Goal: Task Accomplishment & Management: Manage account settings

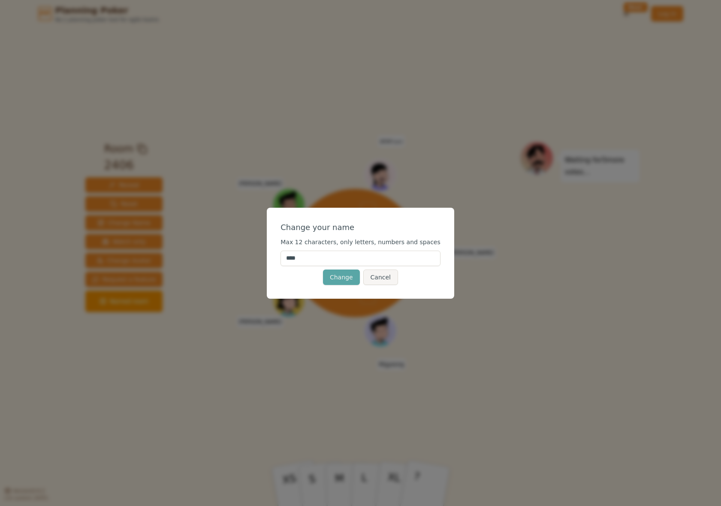
drag, startPoint x: 314, startPoint y: 260, endPoint x: 208, endPoint y: 256, distance: 106.1
click at [208, 256] on div "Change your name Max 12 characters, only letters, numbers and spaces **** Chang…" at bounding box center [360, 253] width 721 height 506
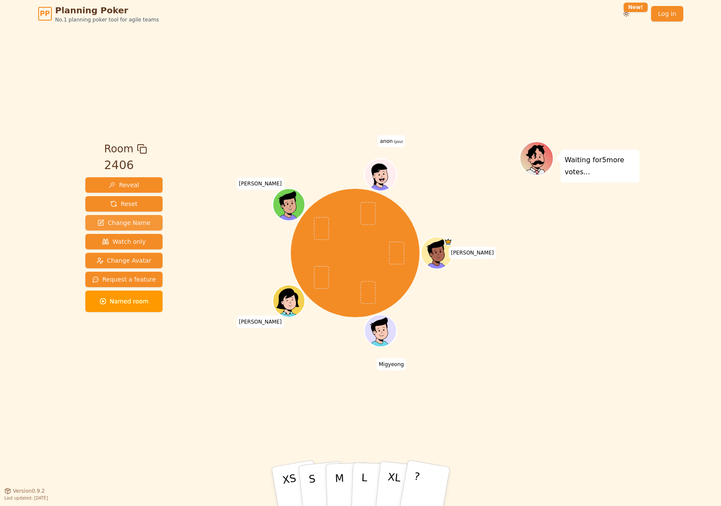
click at [121, 221] on span "Change Name" at bounding box center [123, 222] width 53 height 9
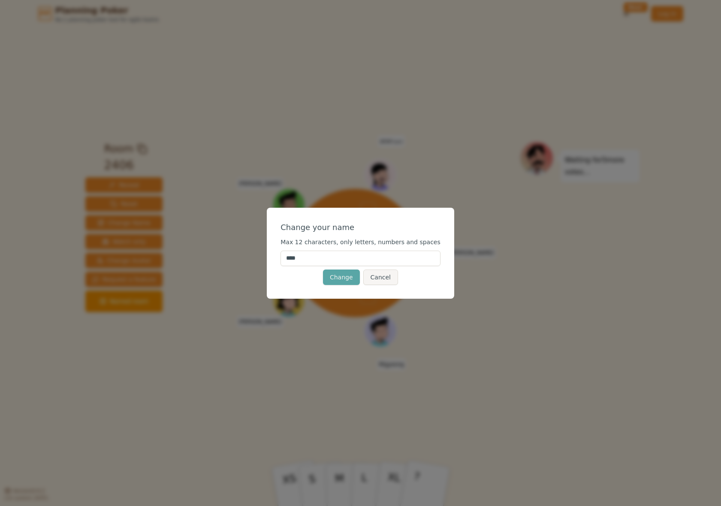
click at [325, 251] on input "****" at bounding box center [361, 258] width 160 height 15
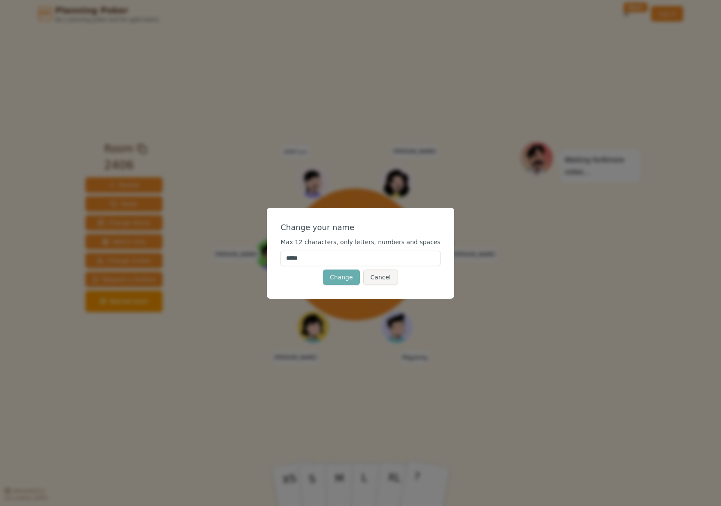
type input "*****"
click at [337, 281] on button "Change" at bounding box center [341, 276] width 37 height 15
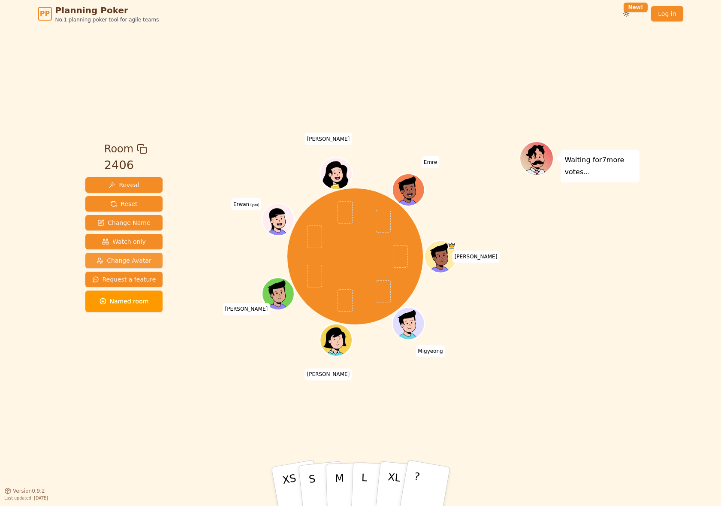
click at [131, 263] on span "Change Avatar" at bounding box center [124, 260] width 55 height 9
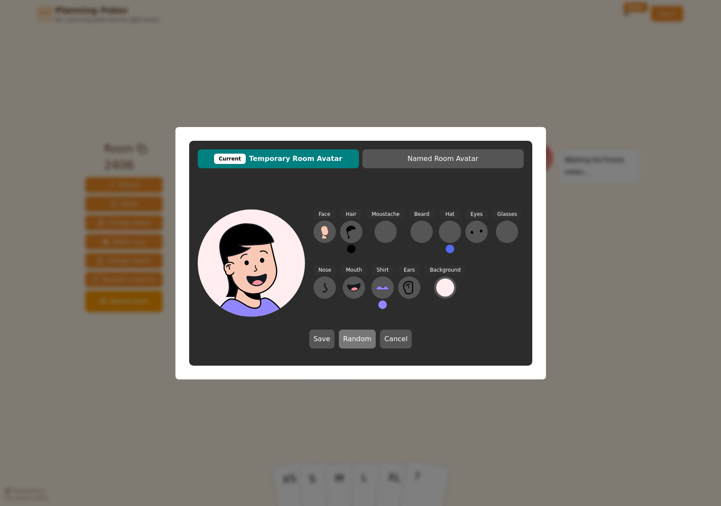
click at [356, 340] on button "Random" at bounding box center [357, 338] width 37 height 19
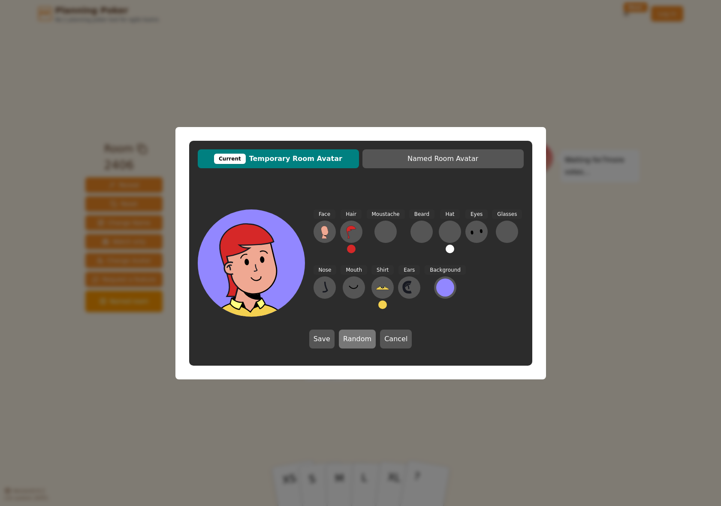
click at [356, 340] on button "Random" at bounding box center [357, 338] width 37 height 19
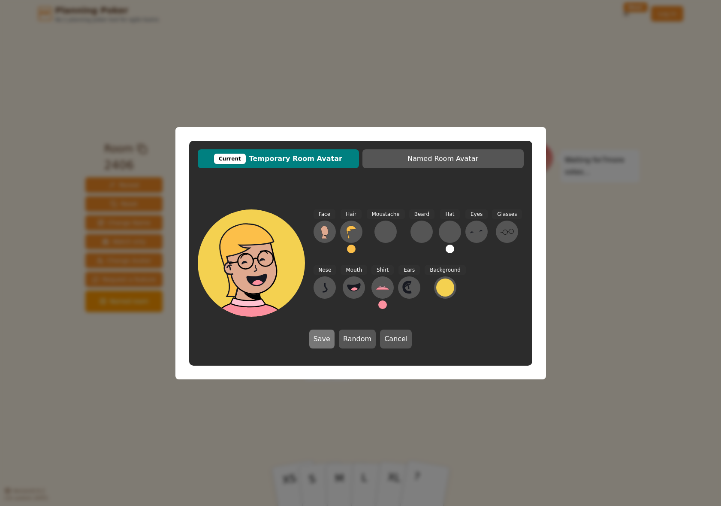
click at [329, 339] on button "Save" at bounding box center [321, 338] width 25 height 19
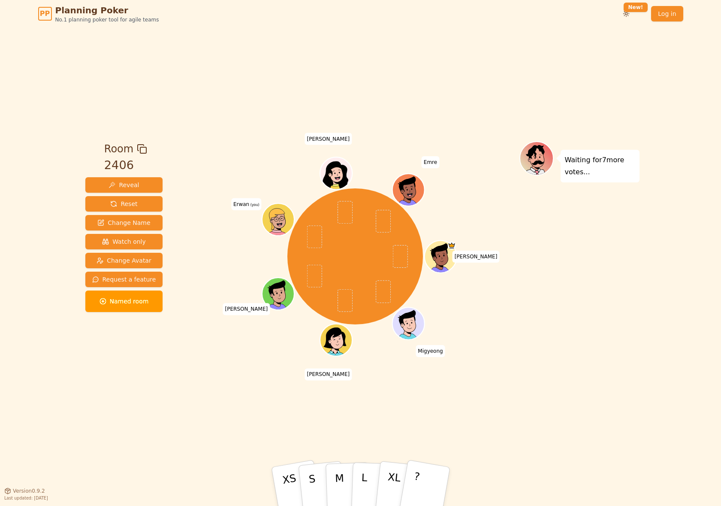
click at [199, 403] on div "Room 2406 Reveal Reset Change Name Watch only Change Avatar Request a feature N…" at bounding box center [361, 258] width 558 height 463
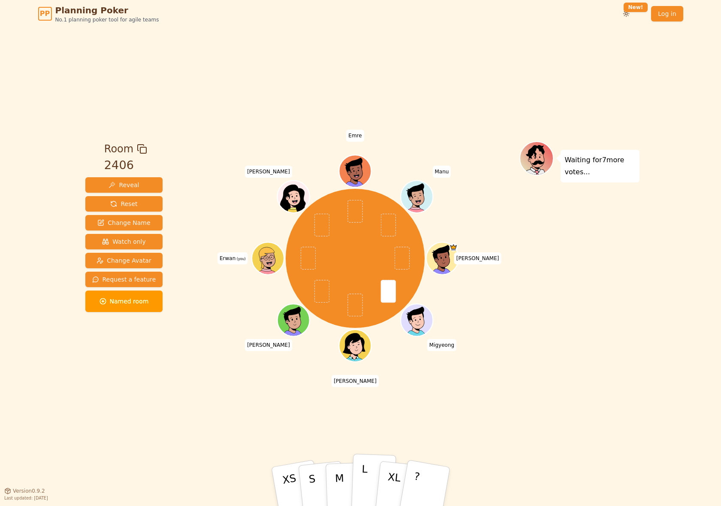
click at [363, 466] on p "L" at bounding box center [363, 486] width 7 height 46
click at [175, 411] on div "Room 2406 Reveal Reset Change Name Watch only Change Avatar Request a feature N…" at bounding box center [361, 258] width 558 height 463
click at [153, 405] on div "Room 2406 Reveal Reset Change Name Watch only Change Avatar Request a feature N…" at bounding box center [361, 258] width 558 height 463
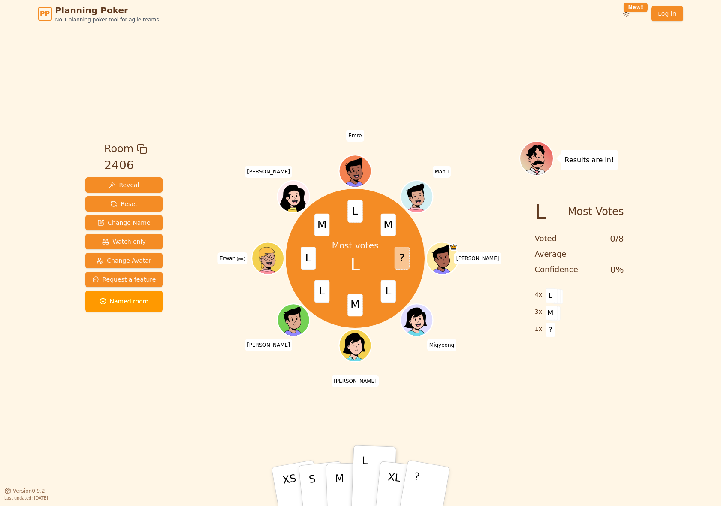
click at [223, 353] on div "Most votes L ? L M L L M L M [PERSON_NAME] [PERSON_NAME] Erwan (you) [PERSON_NA…" at bounding box center [355, 258] width 328 height 203
click at [207, 366] on div "Most votes L ? L M L L M L M [PERSON_NAME] [PERSON_NAME] Erwan (you) [PERSON_NA…" at bounding box center [355, 259] width 328 height 236
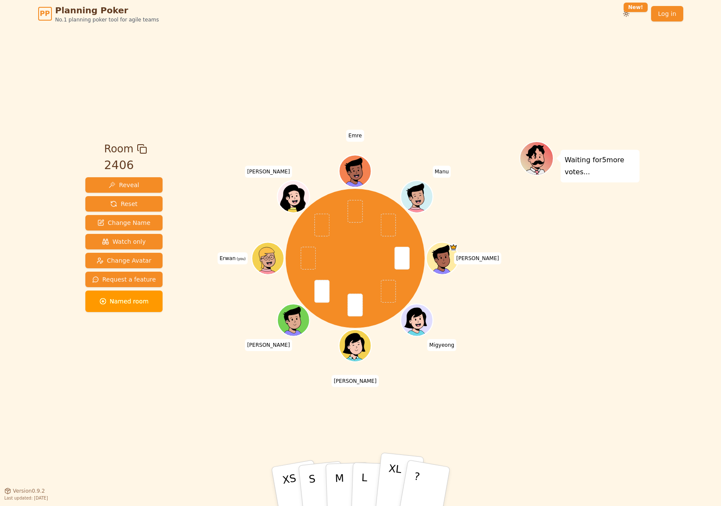
click at [388, 472] on p "XL" at bounding box center [393, 486] width 18 height 48
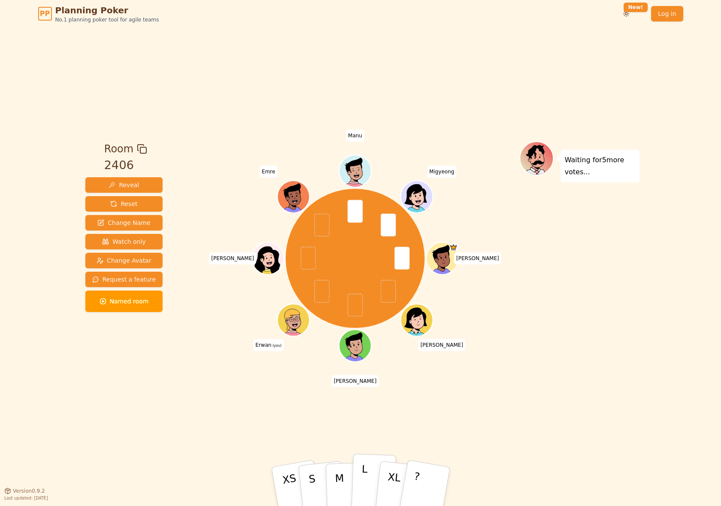
click at [377, 473] on button "L" at bounding box center [373, 486] width 45 height 66
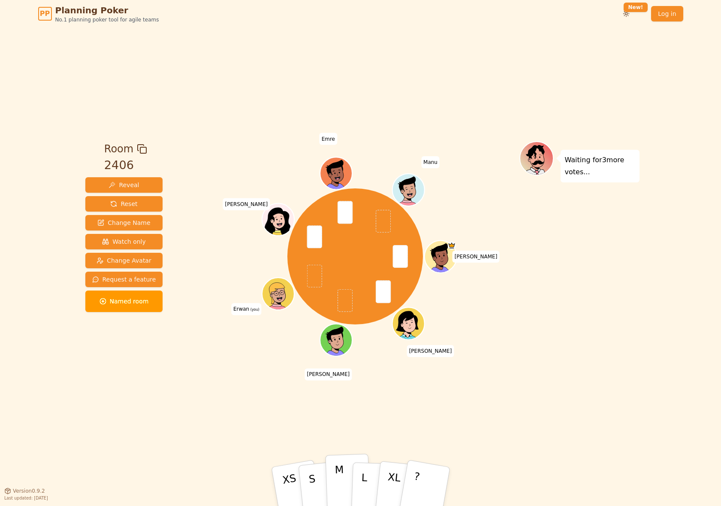
click at [337, 473] on p "M" at bounding box center [340, 486] width 10 height 47
click at [390, 471] on p "XL" at bounding box center [393, 486] width 18 height 48
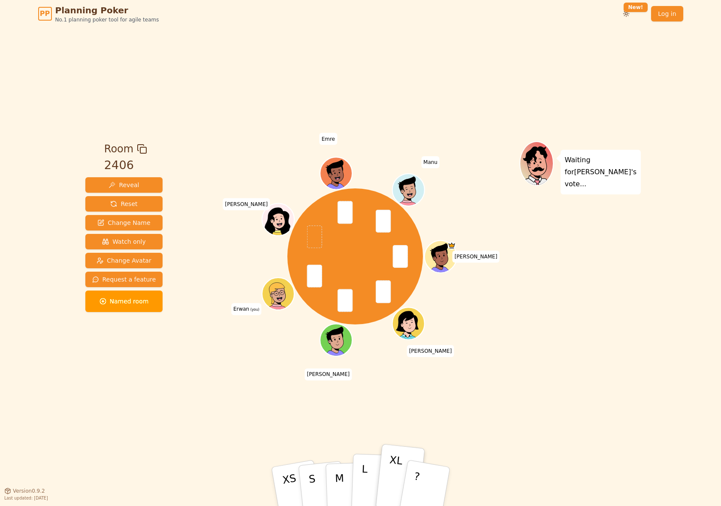
click at [361, 475] on p "L" at bounding box center [363, 486] width 7 height 46
